Goal: Transaction & Acquisition: Purchase product/service

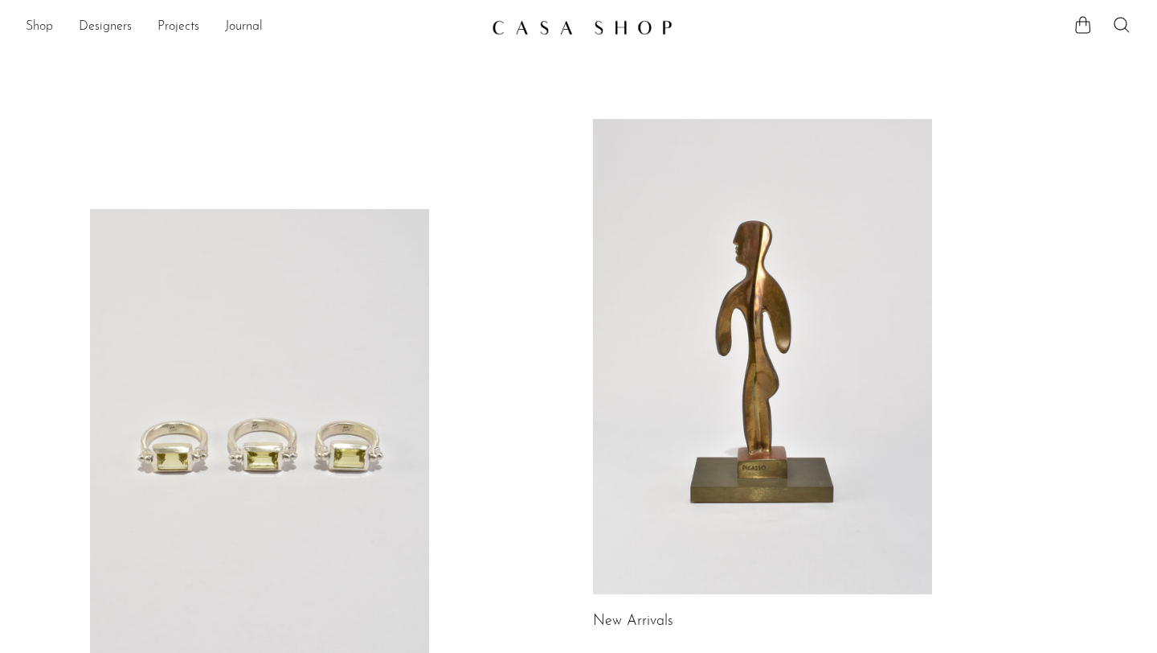
click at [42, 31] on link "Shop" at bounding box center [39, 27] width 27 height 21
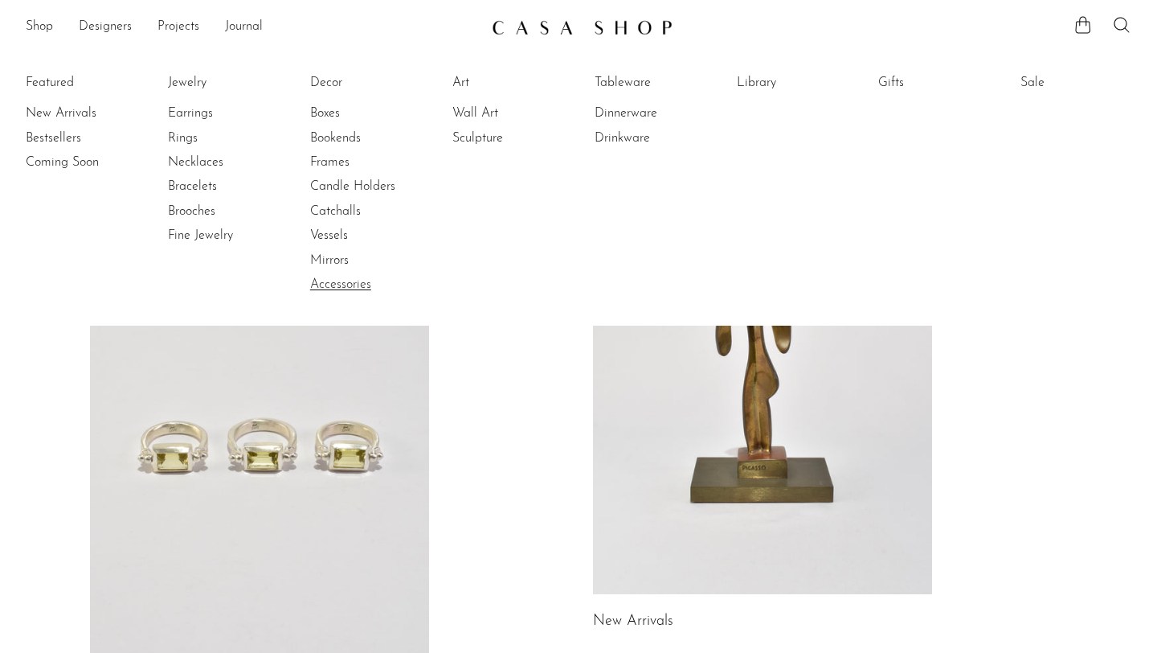
click at [346, 280] on link "Accessories" at bounding box center [370, 285] width 121 height 18
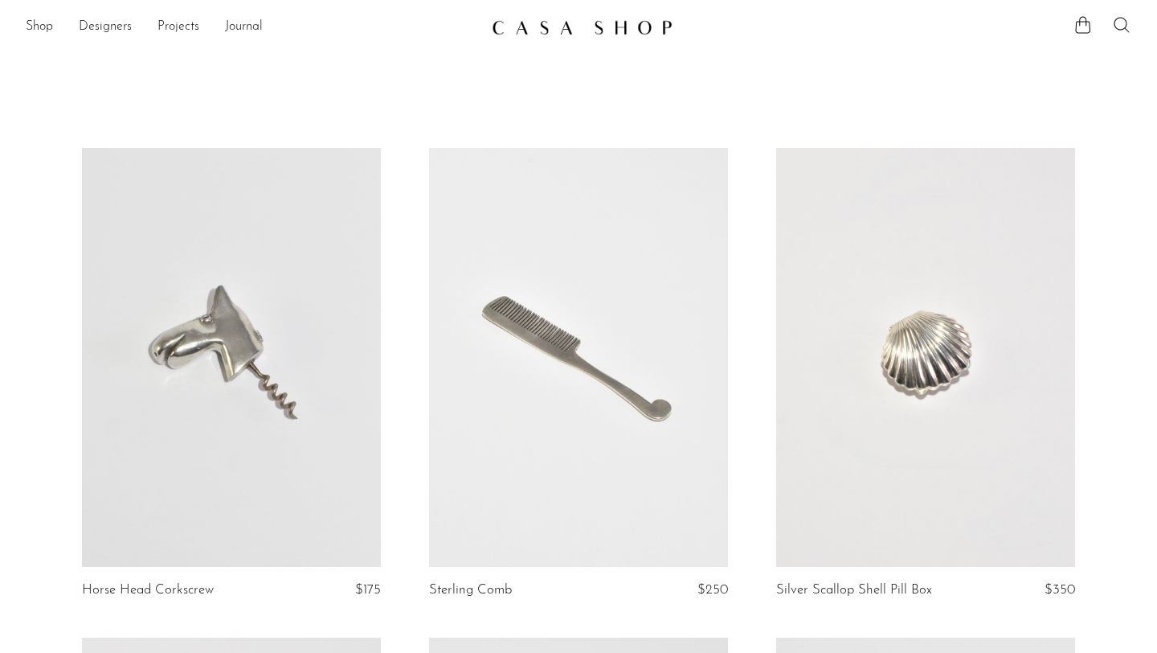
click at [1129, 25] on icon at bounding box center [1121, 24] width 19 height 19
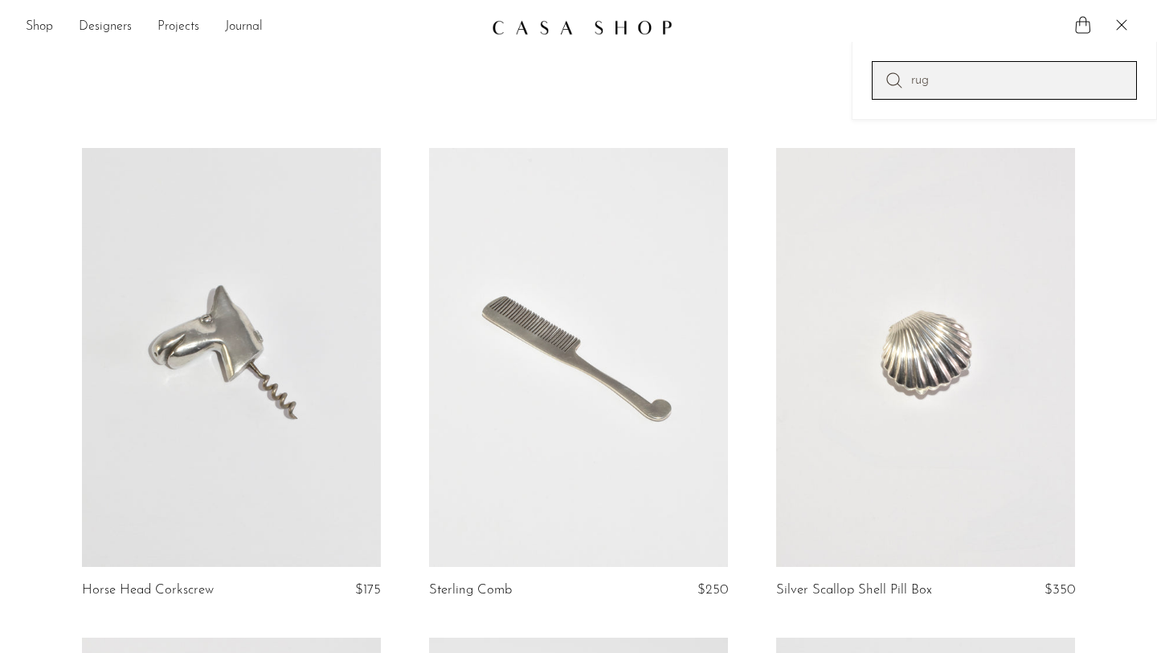
type input "rug"
